Goal: Find specific page/section

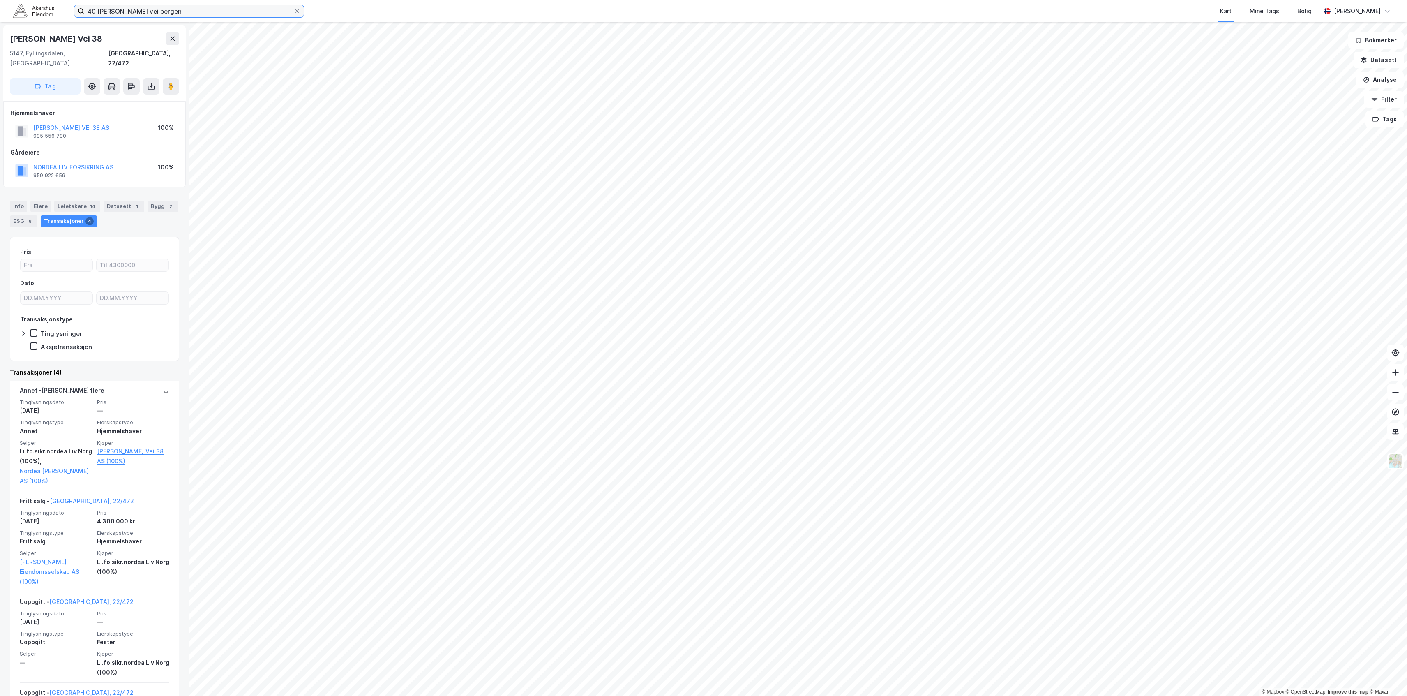
click at [158, 15] on input "40 [PERSON_NAME] vei bergen" at bounding box center [189, 11] width 210 height 12
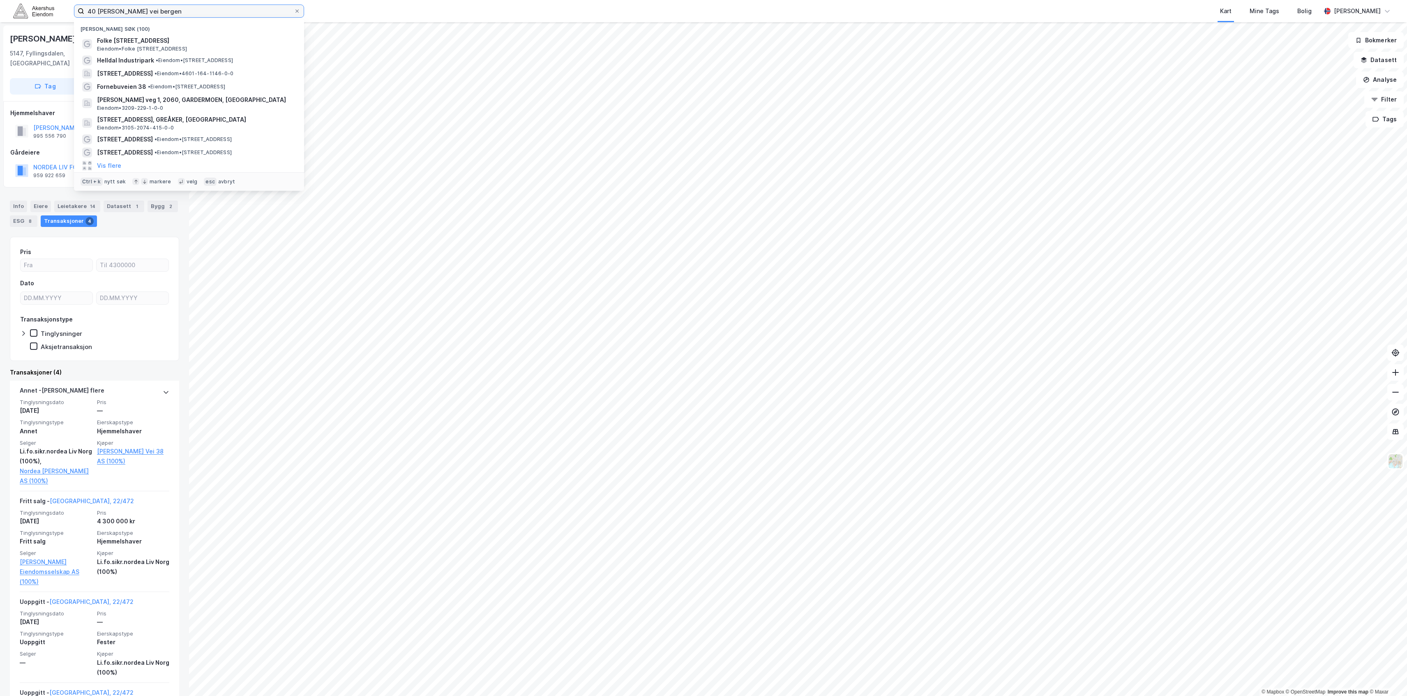
click at [158, 15] on input "40 [PERSON_NAME] vei bergen" at bounding box center [189, 11] width 210 height 12
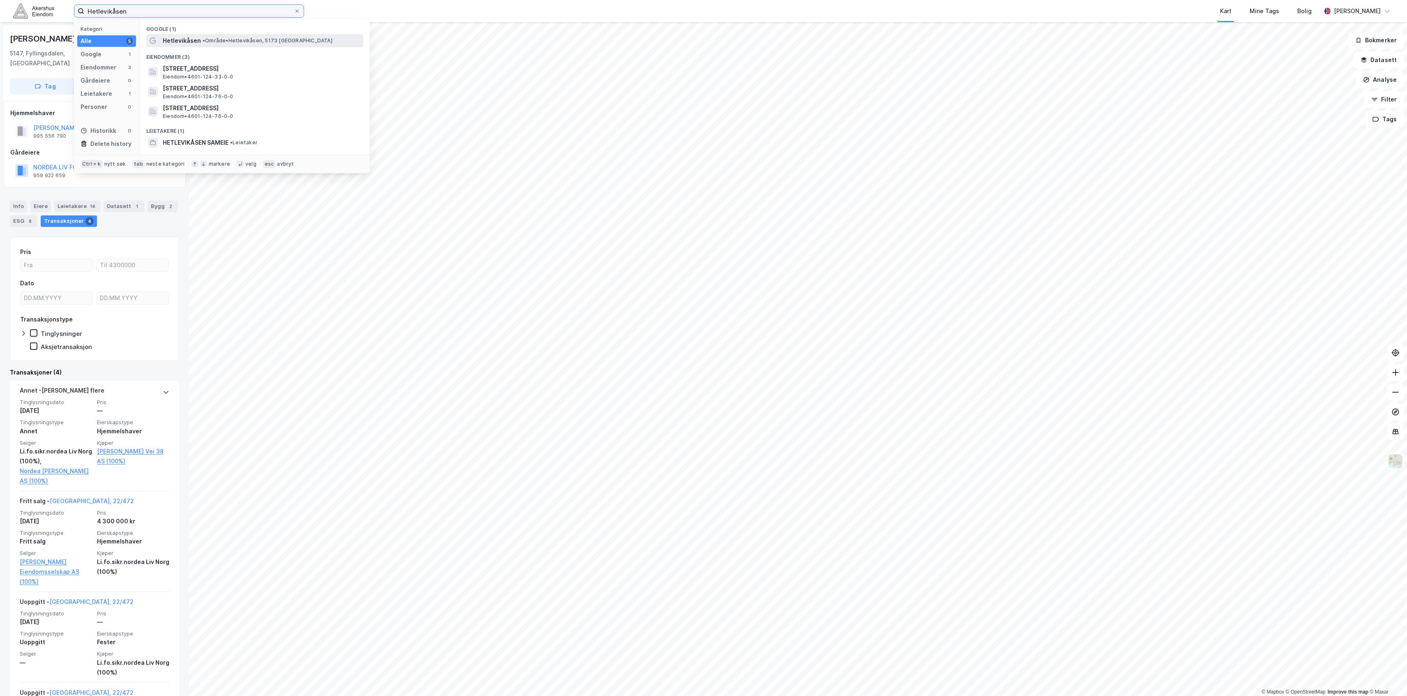
type input "Hetlevikåsen"
click at [249, 43] on span "• Område • [GEOGRAPHIC_DATA], 5173 [GEOGRAPHIC_DATA]" at bounding box center [268, 40] width 130 height 7
